Goal: Information Seeking & Learning: Learn about a topic

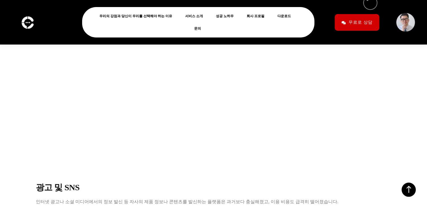
scroll to position [1648, 0]
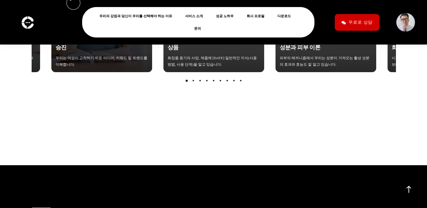
scroll to position [2245, 0]
